Goal: Check status: Check status

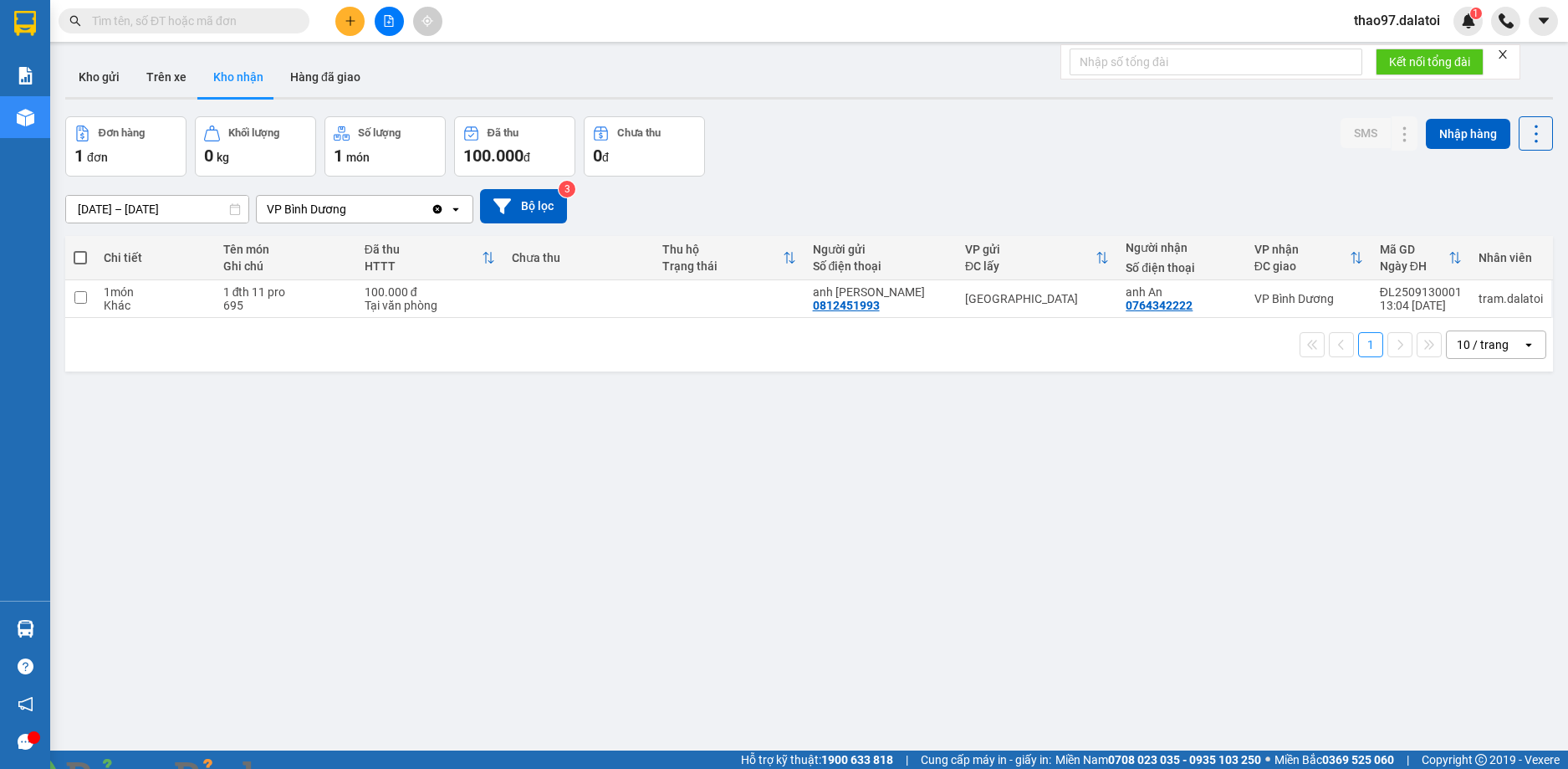
click at [308, 768] on img at bounding box center [302, 778] width 10 height 10
click at [346, 81] on button "Hàng đã giao" at bounding box center [325, 76] width 97 height 40
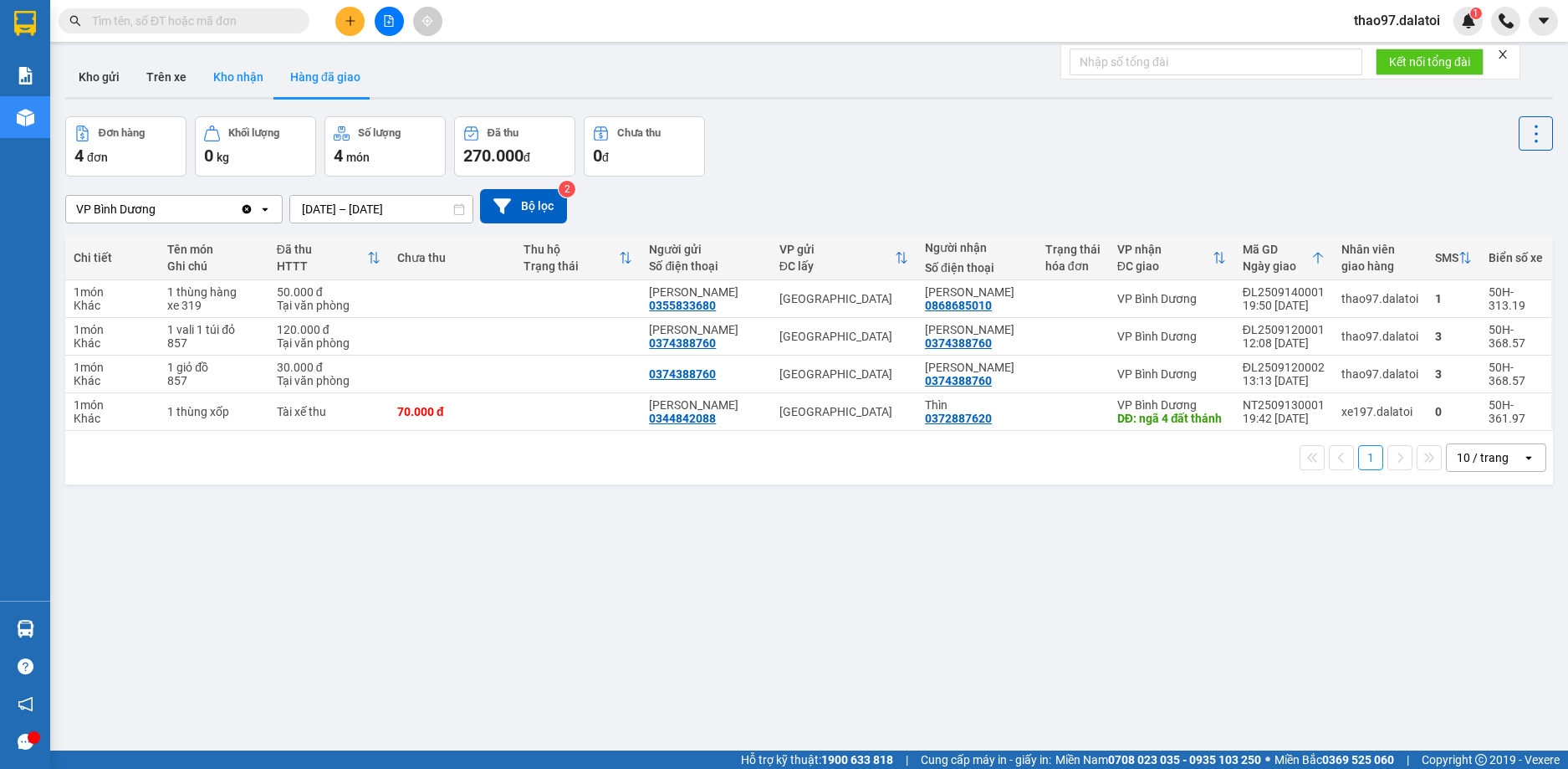
click at [237, 87] on button "Kho nhận" at bounding box center [238, 76] width 77 height 40
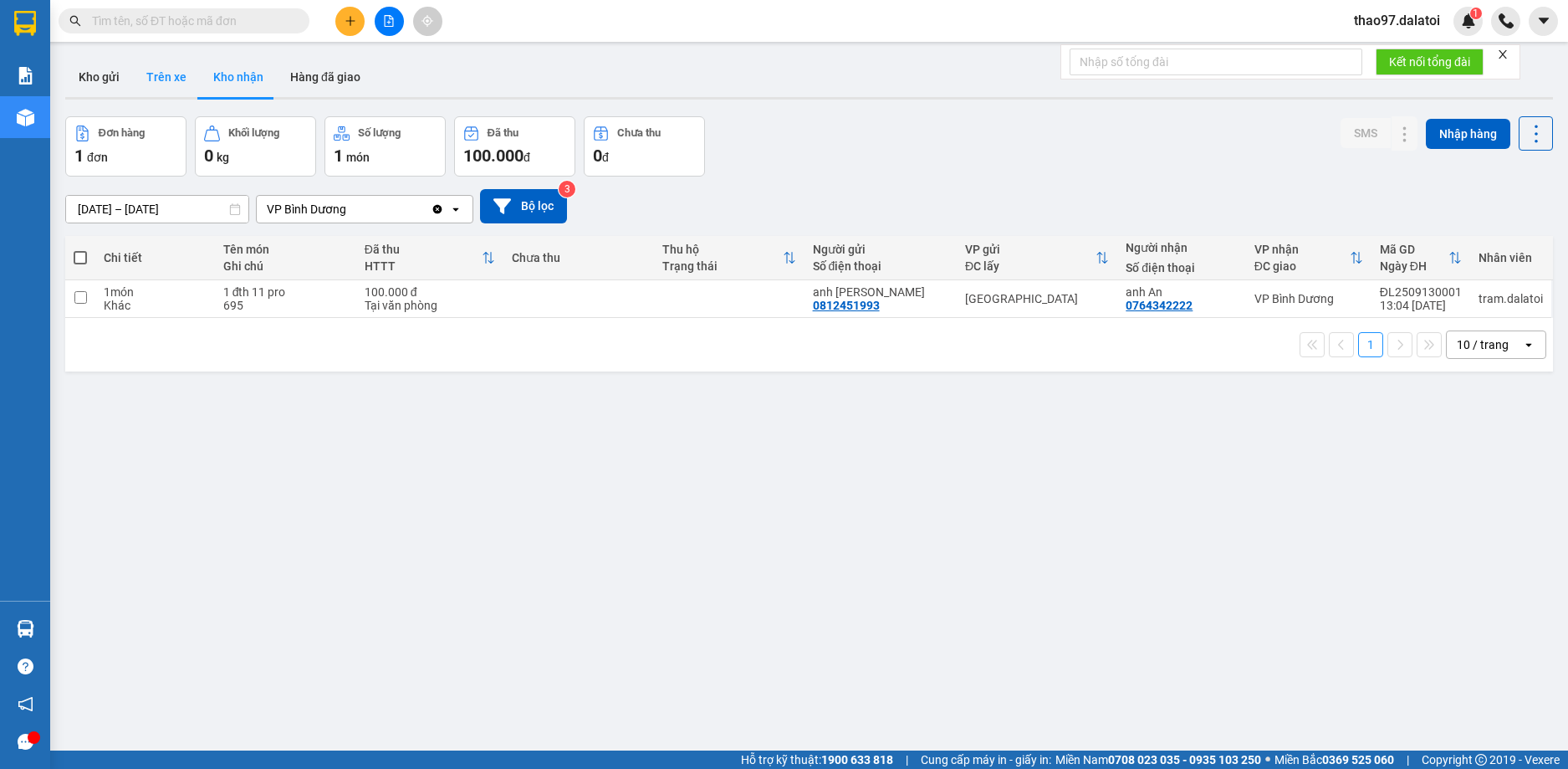
click at [173, 88] on button "Trên xe" at bounding box center [166, 76] width 67 height 40
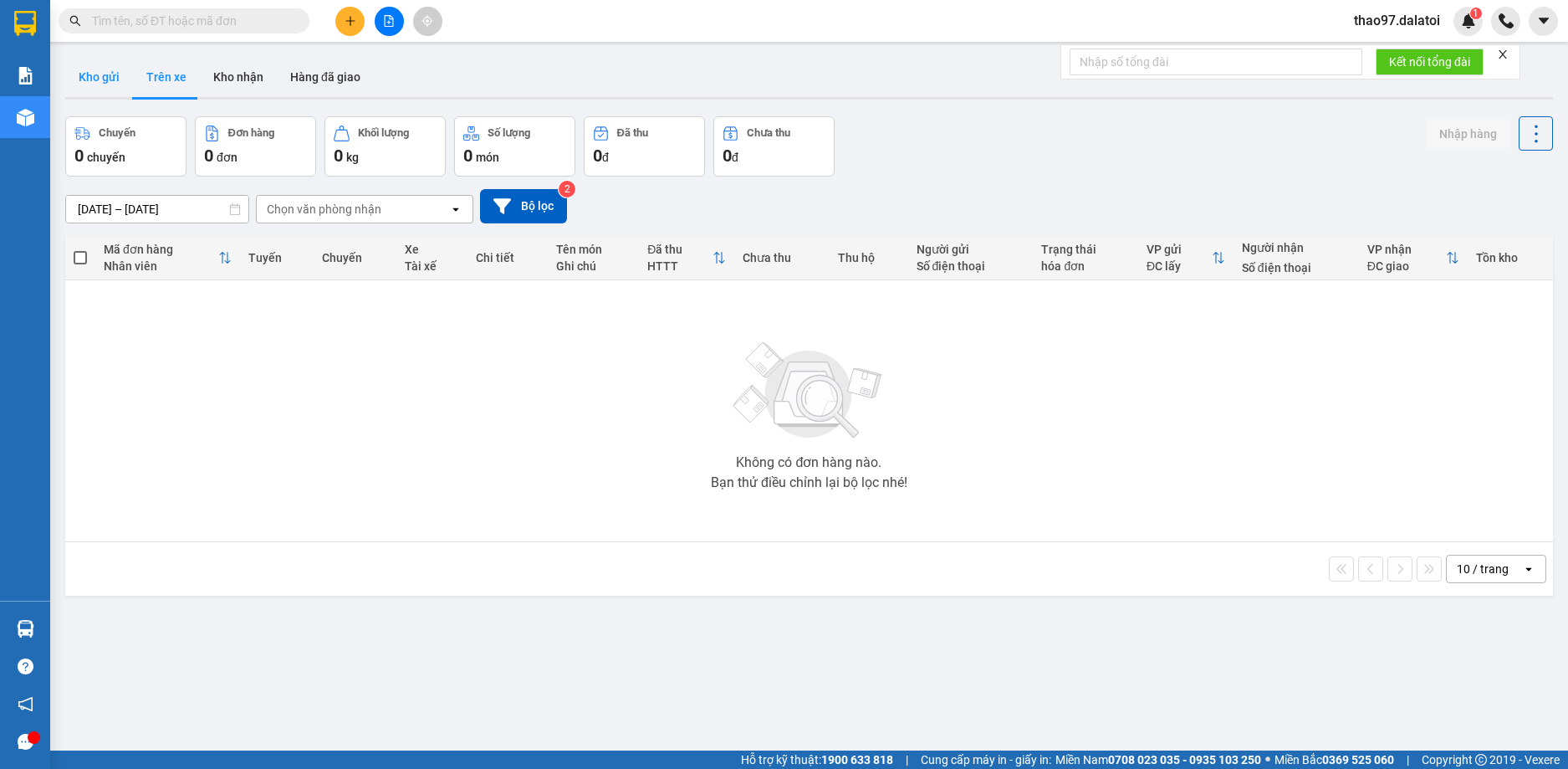
click at [90, 79] on button "Kho gửi" at bounding box center [99, 76] width 67 height 40
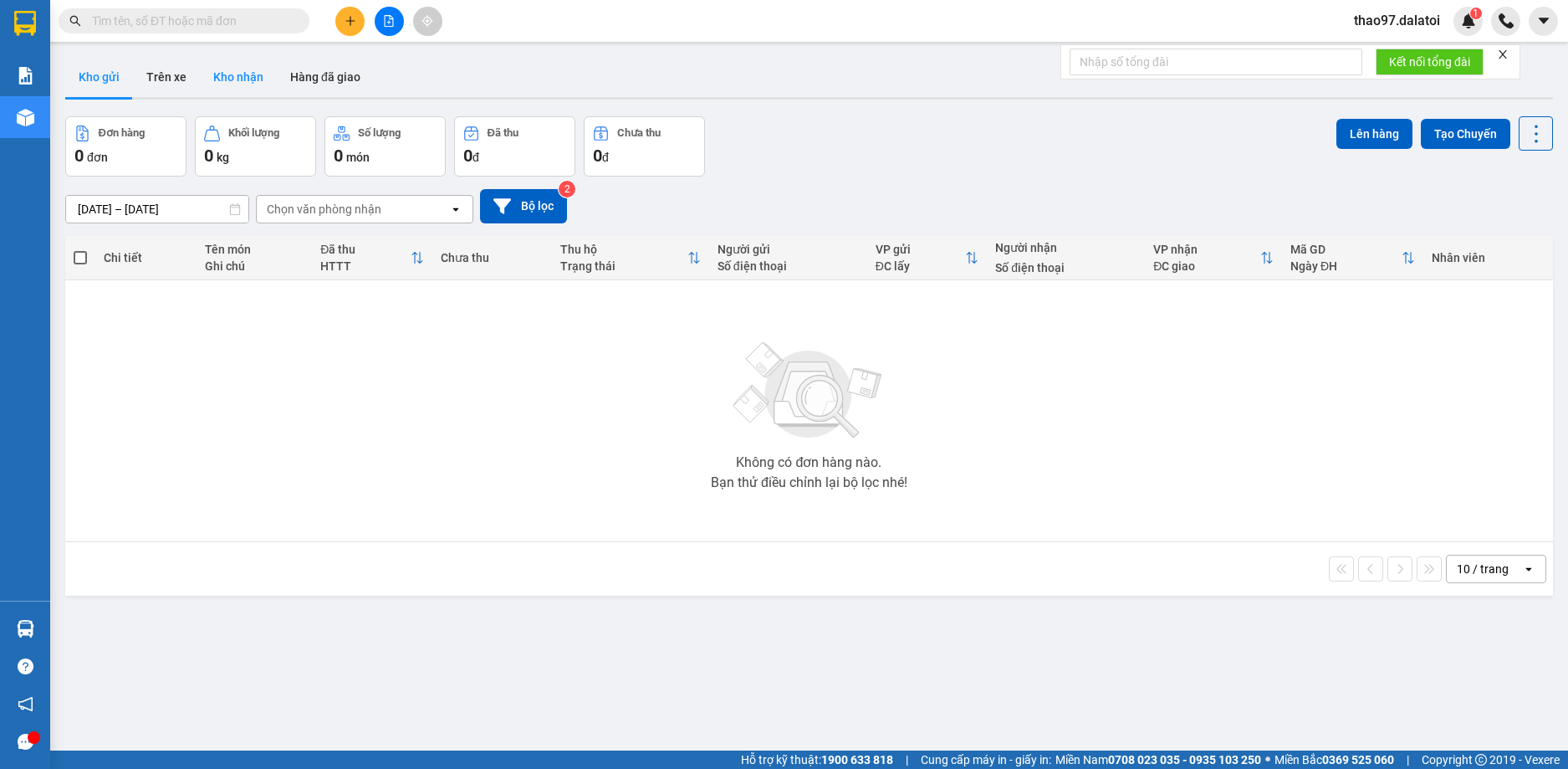
click at [247, 82] on button "Kho nhận" at bounding box center [238, 76] width 77 height 40
